Goal: Find contact information: Find contact information

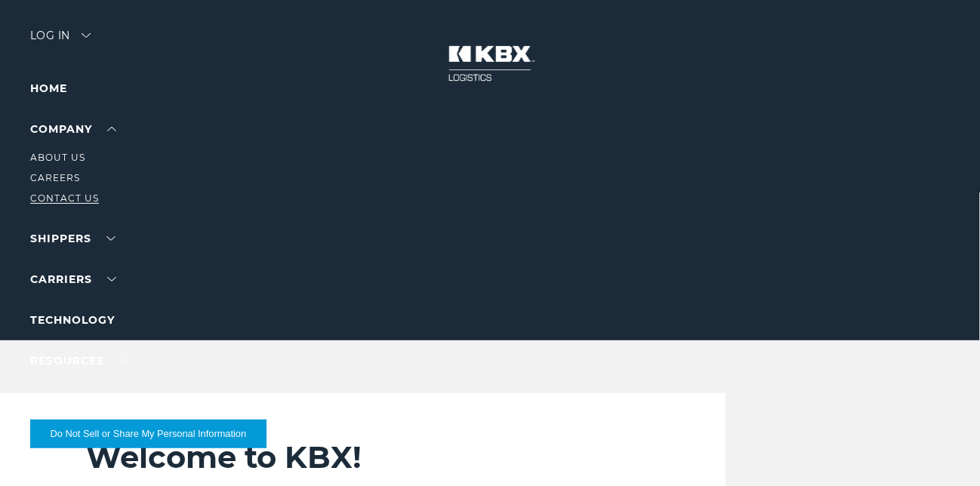
click at [70, 198] on link "Contact Us" at bounding box center [64, 198] width 69 height 11
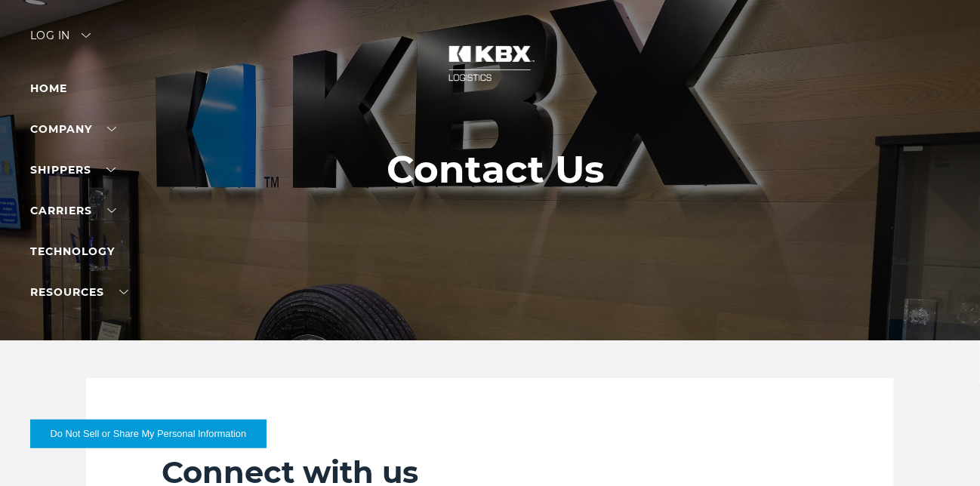
click at [48, 76] on div at bounding box center [496, 170] width 992 height 341
click at [50, 82] on link "Home" at bounding box center [48, 89] width 37 height 14
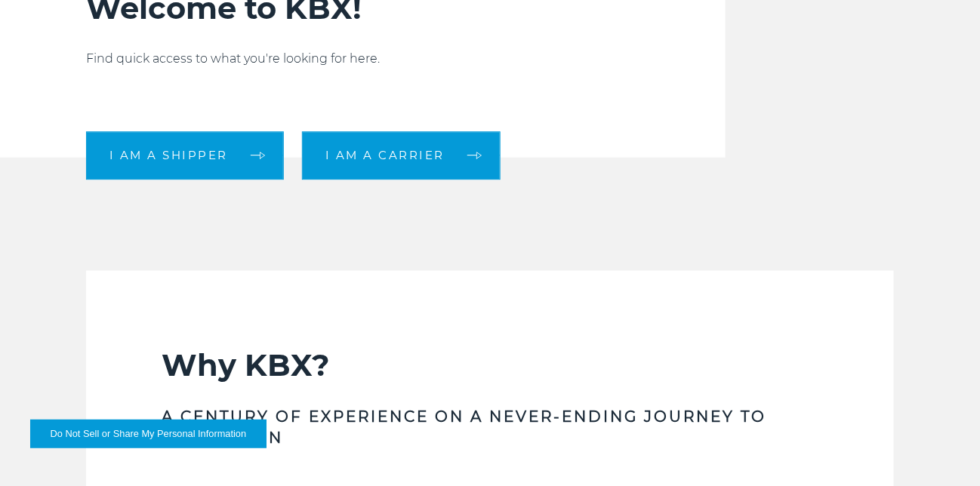
scroll to position [452, 0]
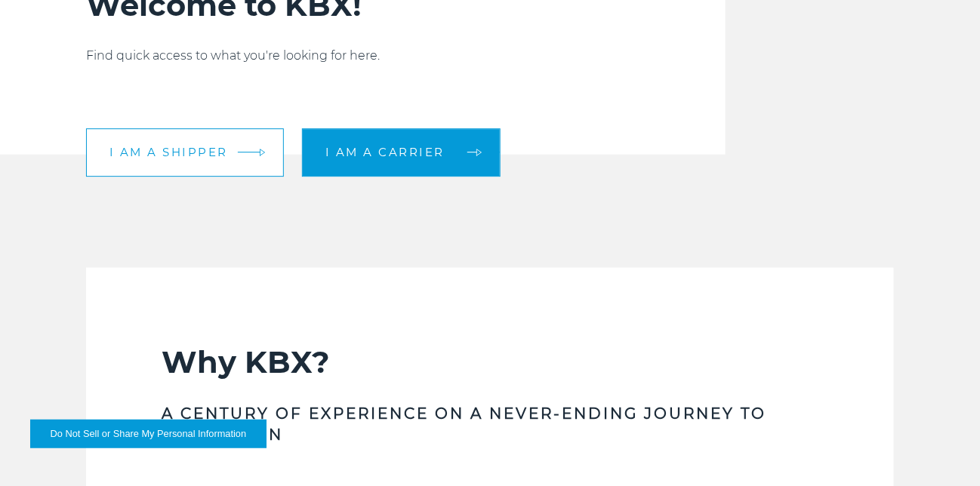
click at [192, 153] on span "I am a shipper" at bounding box center [169, 152] width 119 height 11
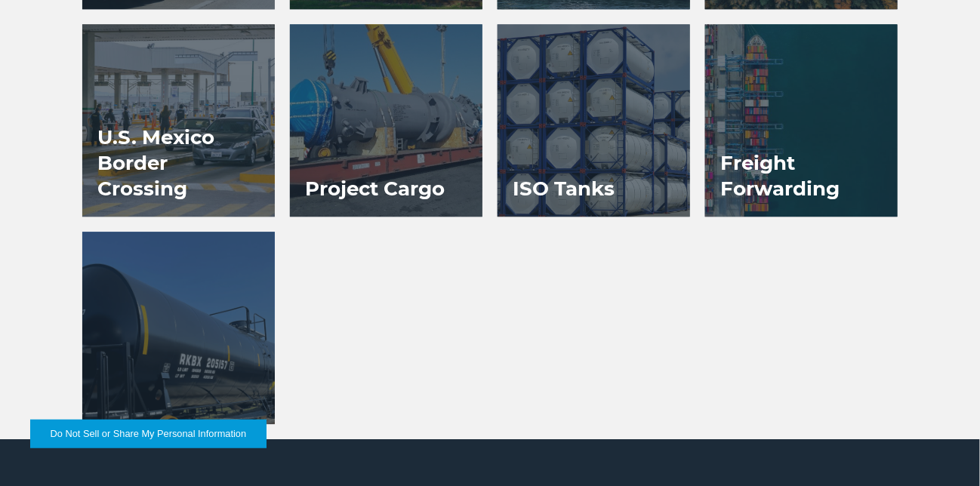
scroll to position [1208, 0]
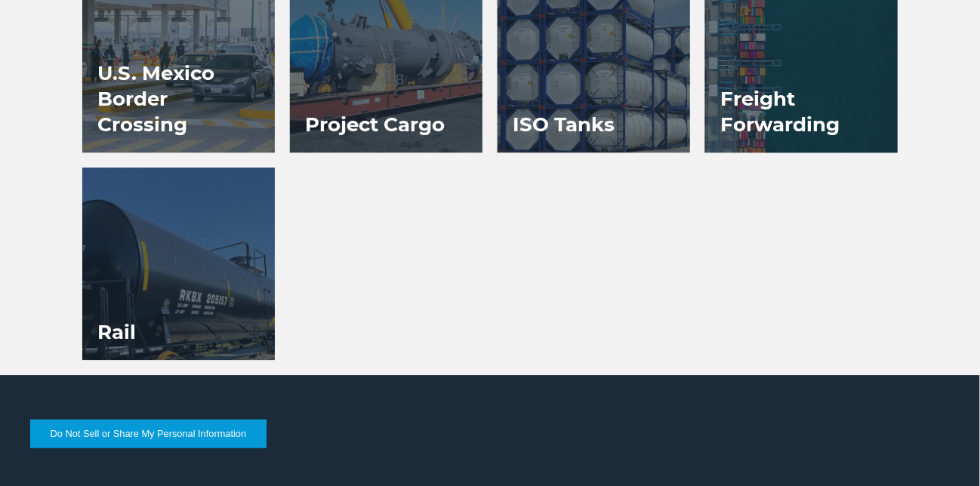
click at [846, 67] on div at bounding box center [801, 56] width 193 height 193
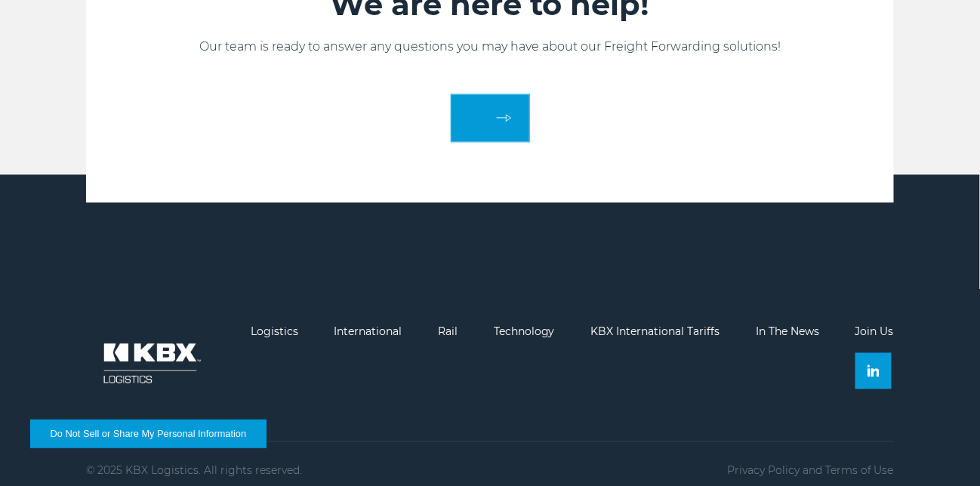
scroll to position [2602, 0]
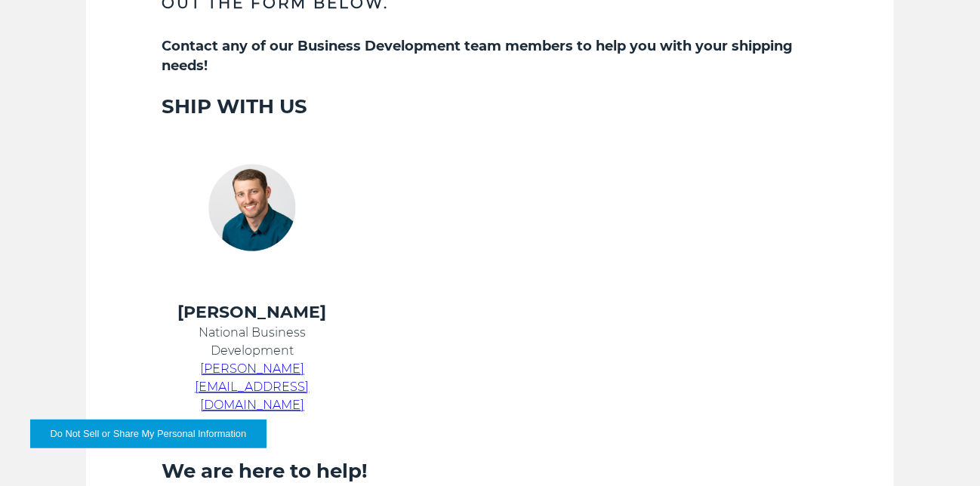
scroll to position [603, 0]
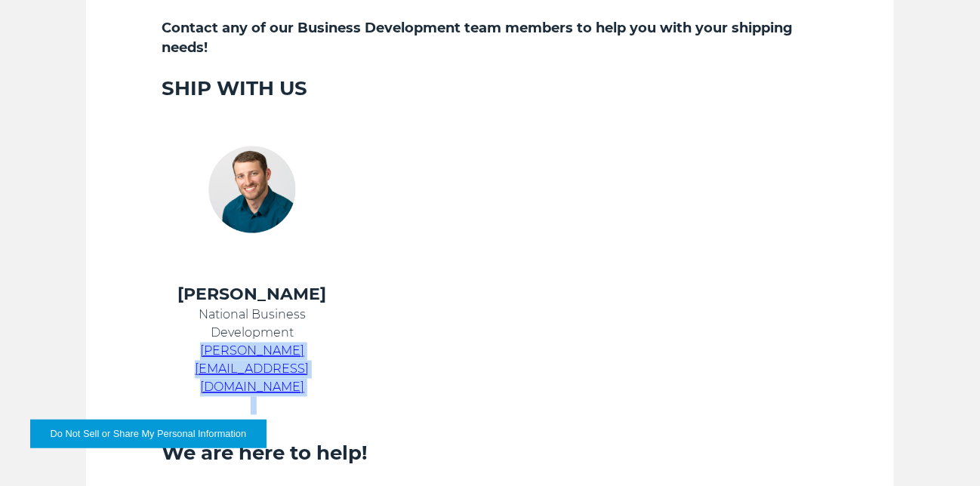
drag, startPoint x: 409, startPoint y: 350, endPoint x: 159, endPoint y: 349, distance: 249.2
click at [159, 349] on tr "[PERSON_NAME] National Business Development [PERSON_NAME][EMAIL_ADDRESS][DOMAIN…" at bounding box center [471, 349] width 657 height 131
copy tr "[PERSON_NAME][EMAIL_ADDRESS][DOMAIN_NAME]"
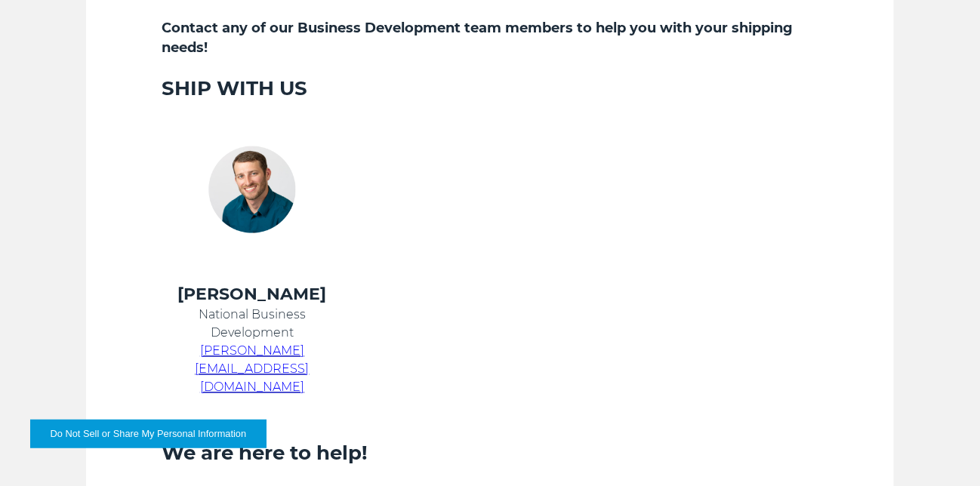
click at [448, 236] on td at bounding box center [471, 192] width 219 height 183
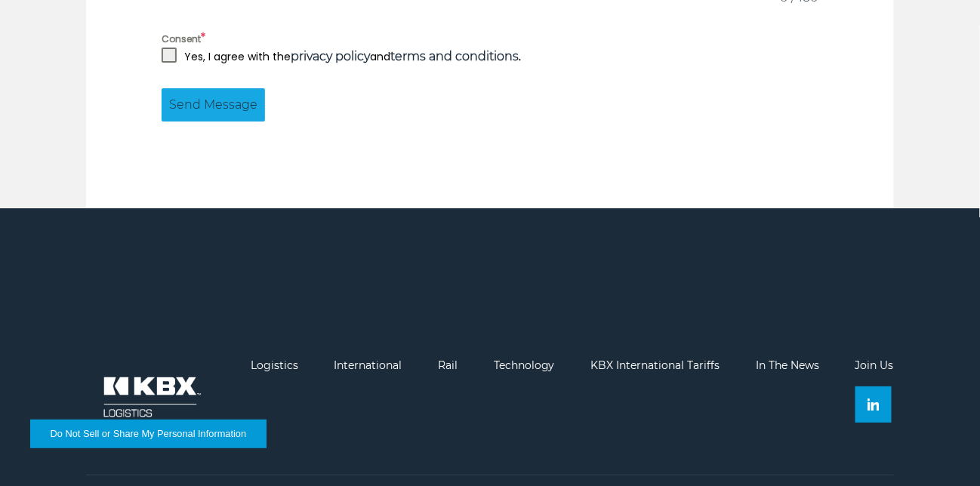
scroll to position [1520, 0]
